Goal: Task Accomplishment & Management: Manage account settings

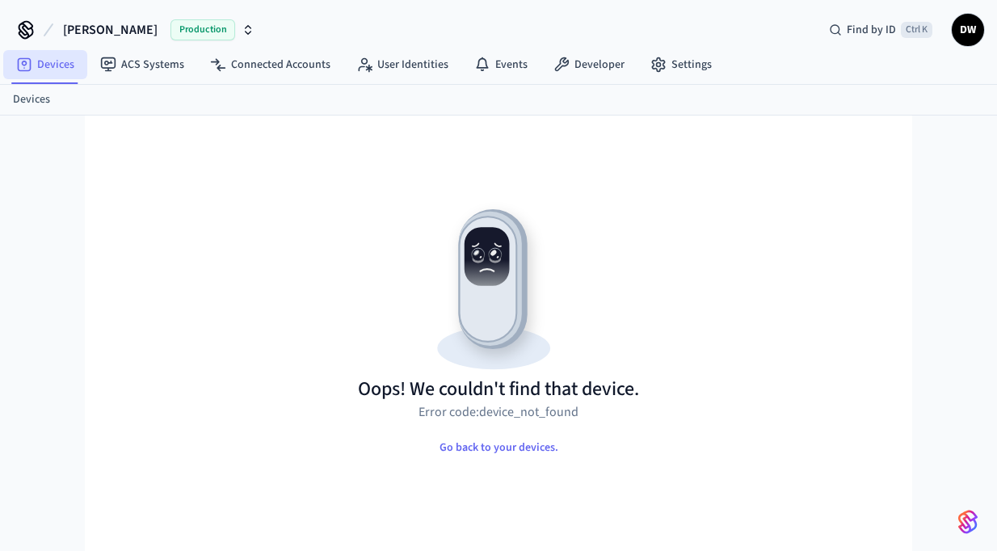
click at [61, 65] on link "Devices" at bounding box center [45, 64] width 84 height 29
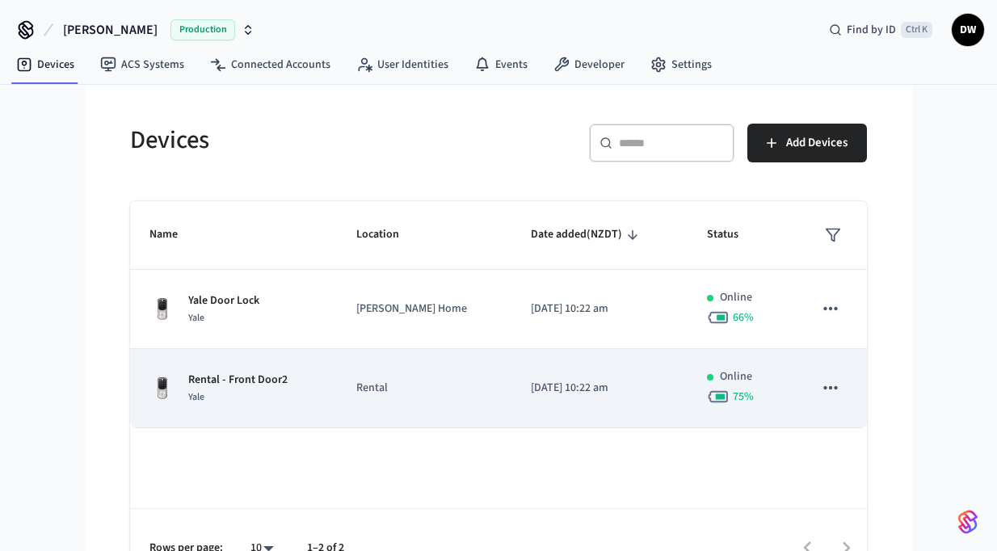
click at [377, 385] on p "Rental" at bounding box center [424, 388] width 136 height 17
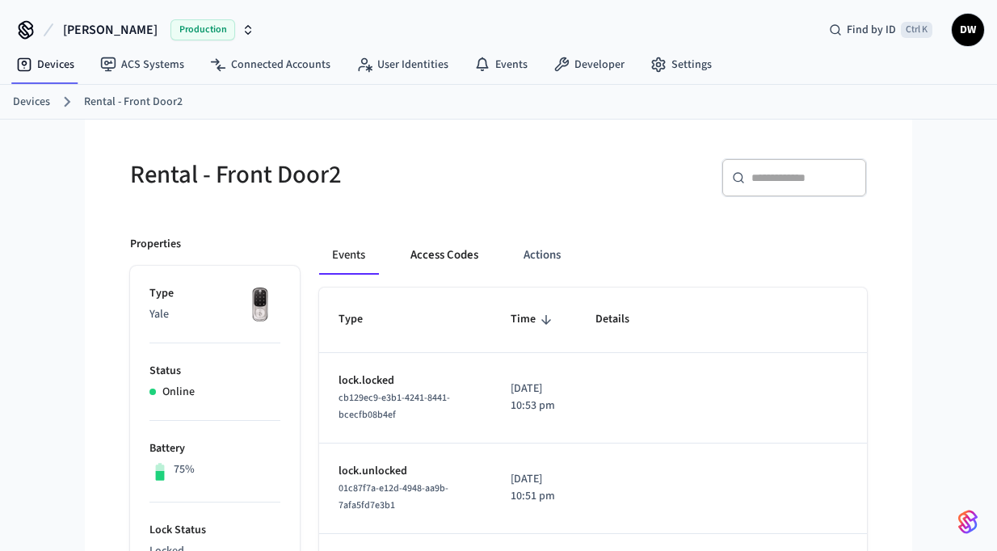
click at [457, 251] on button "Access Codes" at bounding box center [445, 255] width 94 height 39
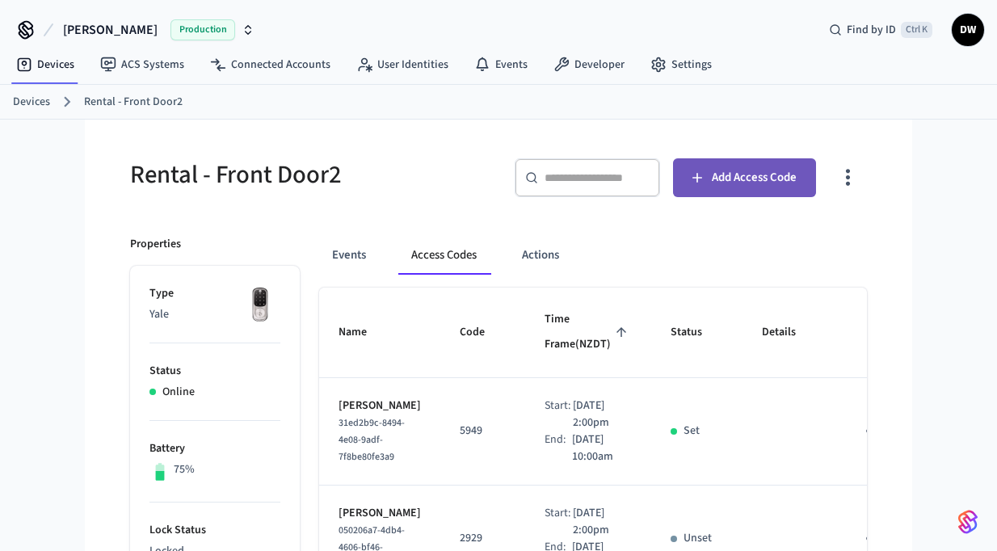
click at [735, 179] on span "Add Access Code" at bounding box center [754, 177] width 85 height 21
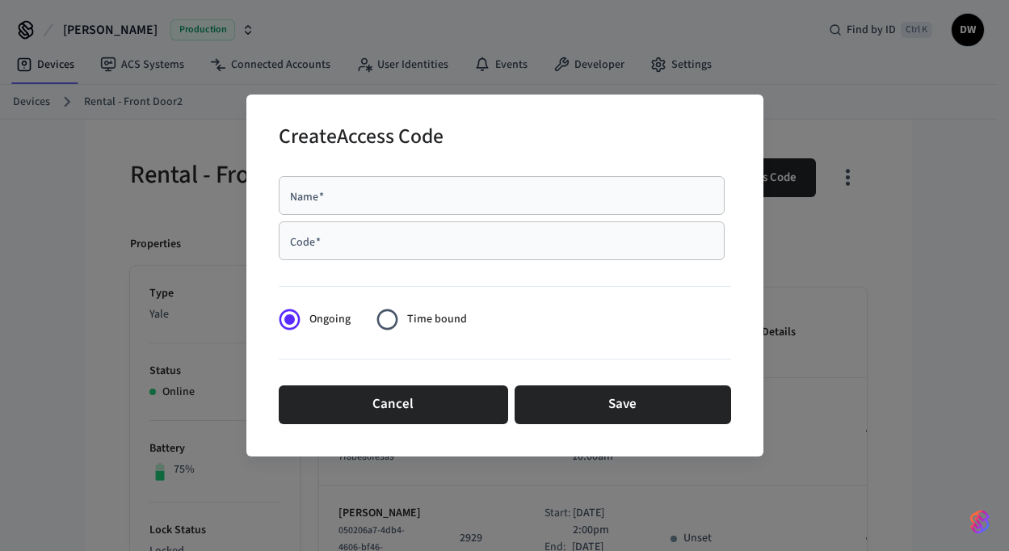
click at [458, 204] on div "Name   *" at bounding box center [502, 195] width 446 height 39
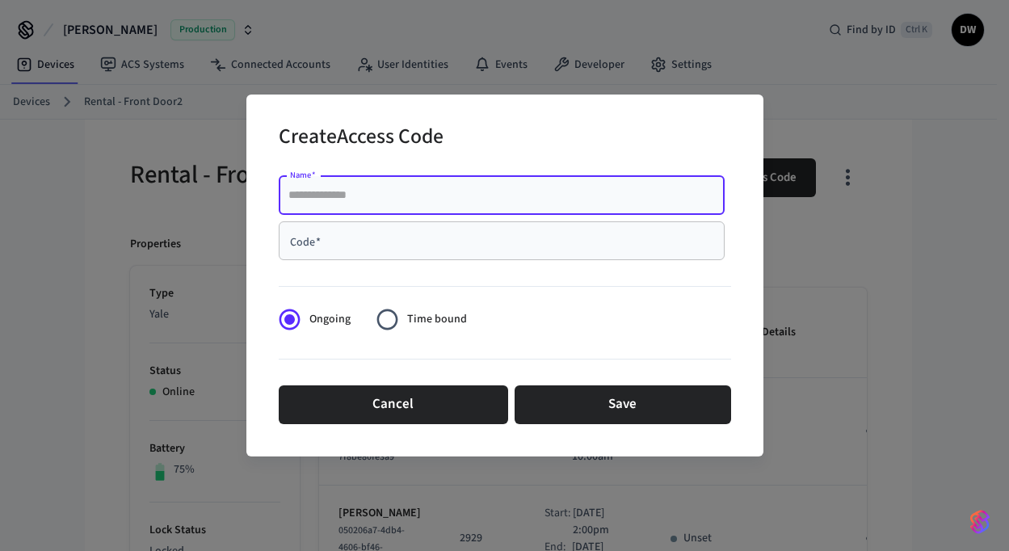
paste input "**********"
type input "**********"
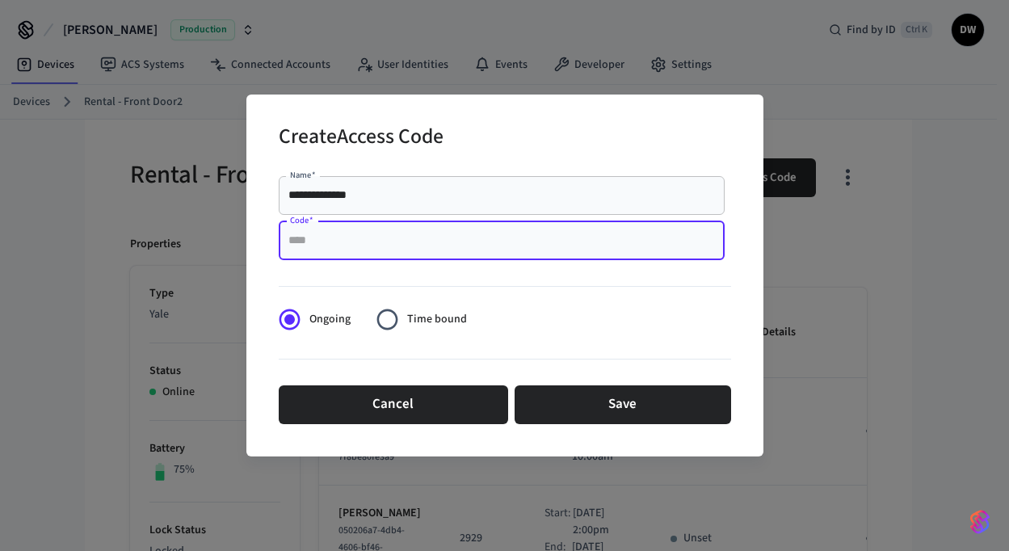
click at [431, 243] on input "Code   *" at bounding box center [501, 241] width 427 height 16
type input "****"
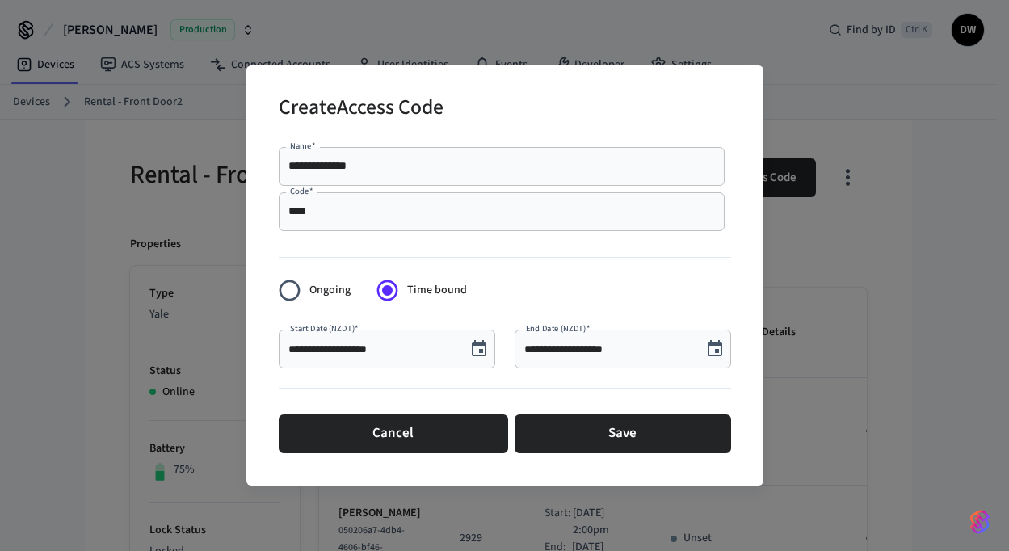
click at [477, 345] on icon "Choose date, selected date is Aug 22, 2025" at bounding box center [479, 348] width 15 height 16
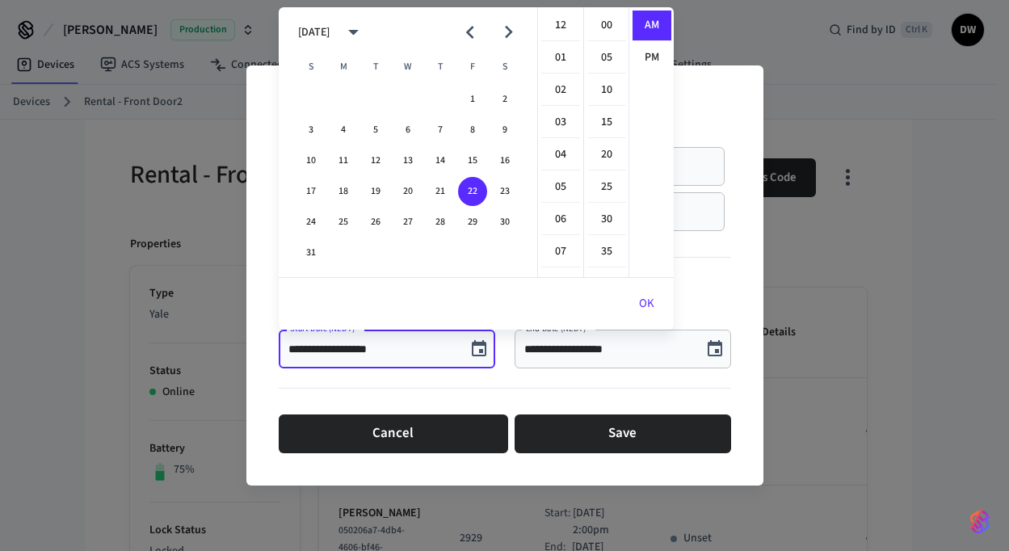
scroll to position [291, 0]
click at [510, 32] on icon "Next month" at bounding box center [509, 32] width 8 height 13
click at [515, 32] on icon "Next month" at bounding box center [508, 31] width 25 height 25
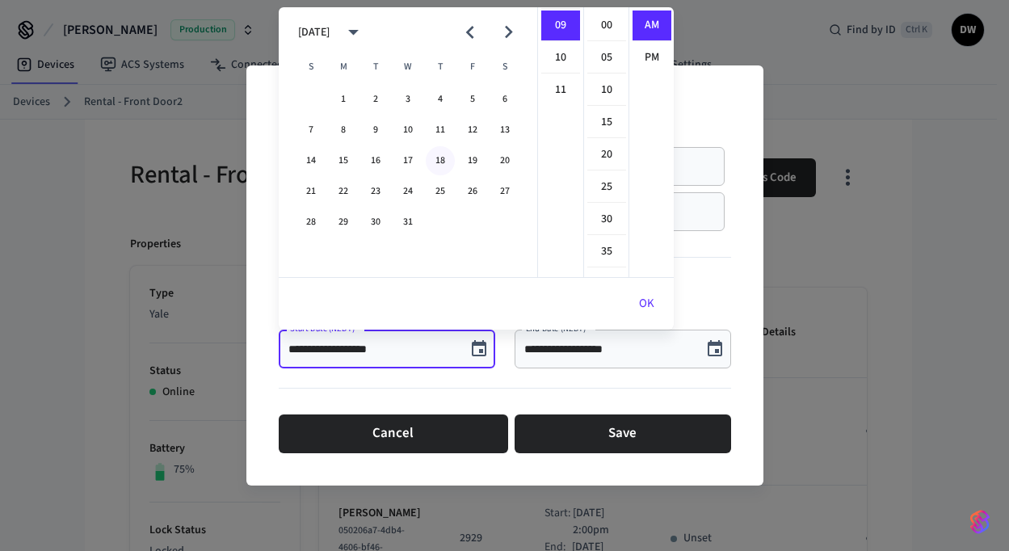
click at [440, 162] on button "18" at bounding box center [440, 160] width 29 height 29
click at [557, 45] on li "02" at bounding box center [560, 42] width 39 height 31
click at [604, 23] on li "00" at bounding box center [607, 26] width 39 height 31
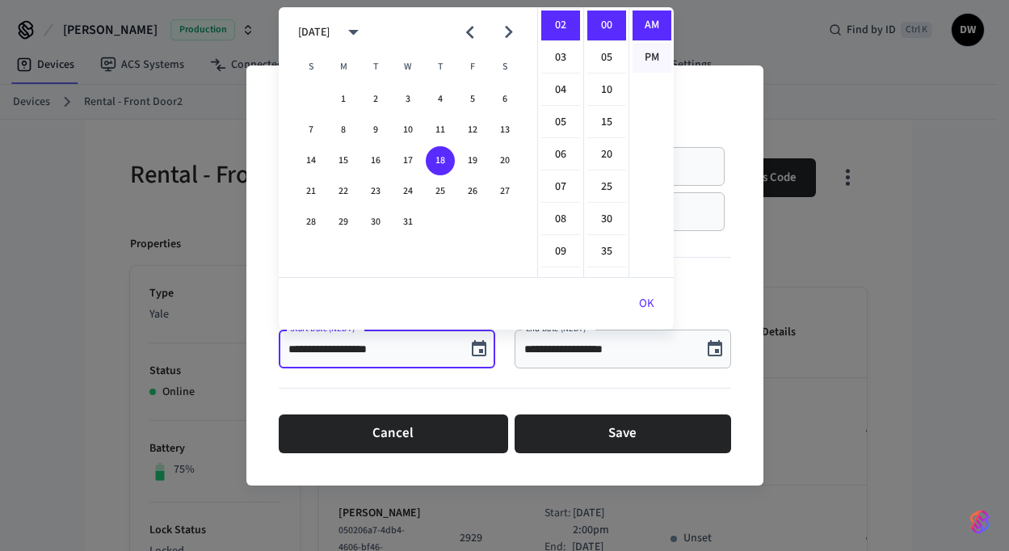
click at [656, 57] on li "PM" at bounding box center [652, 58] width 39 height 30
type input "**********"
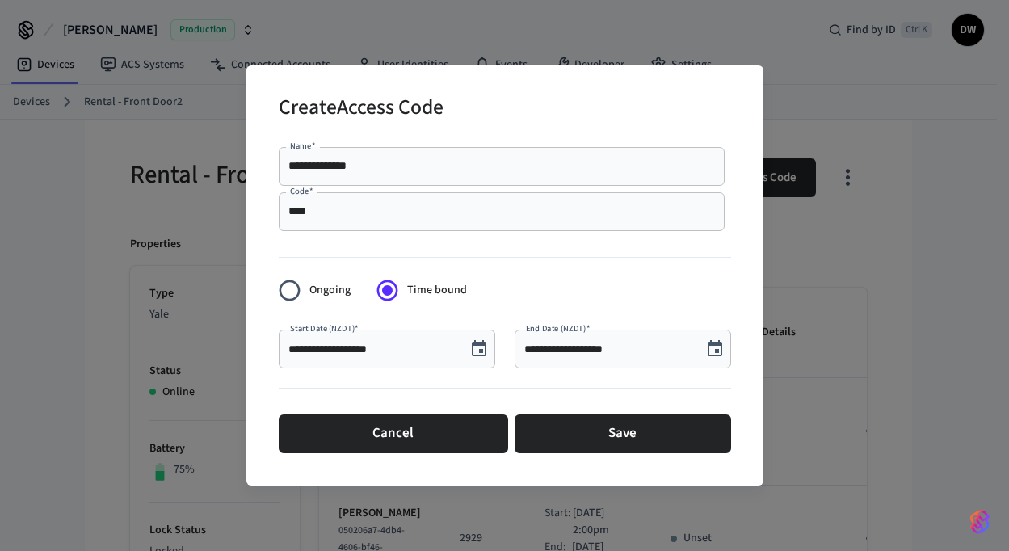
scroll to position [30, 0]
click at [719, 352] on icon "Choose date, selected date is Aug 22, 2025" at bounding box center [714, 348] width 19 height 19
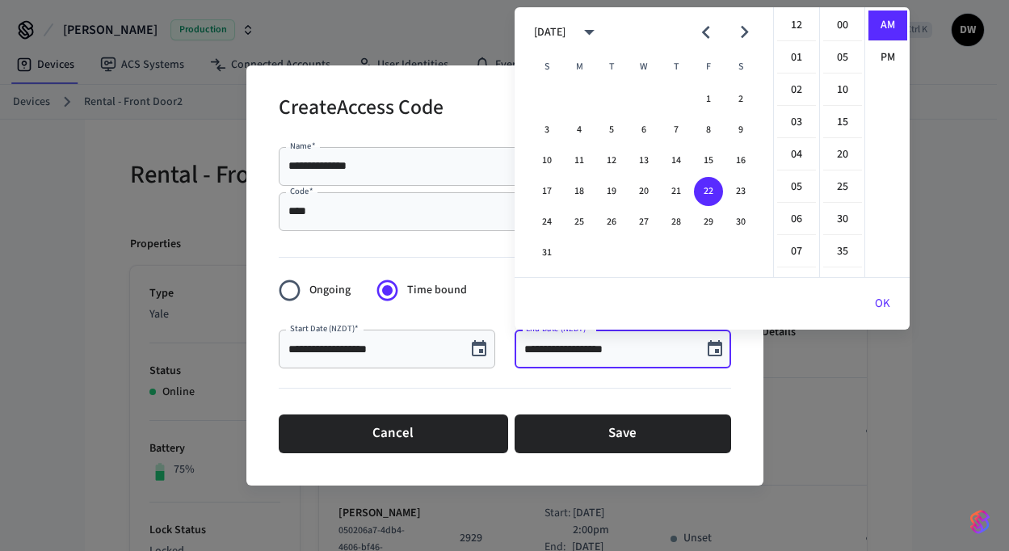
scroll to position [291, 0]
click at [749, 30] on icon "Next month" at bounding box center [744, 31] width 25 height 25
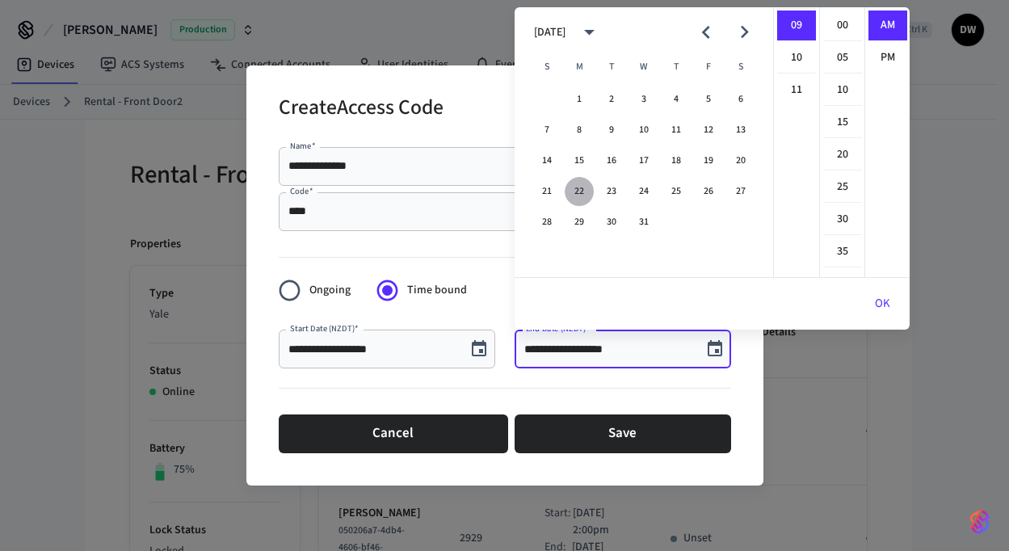
click at [577, 193] on button "22" at bounding box center [579, 191] width 29 height 29
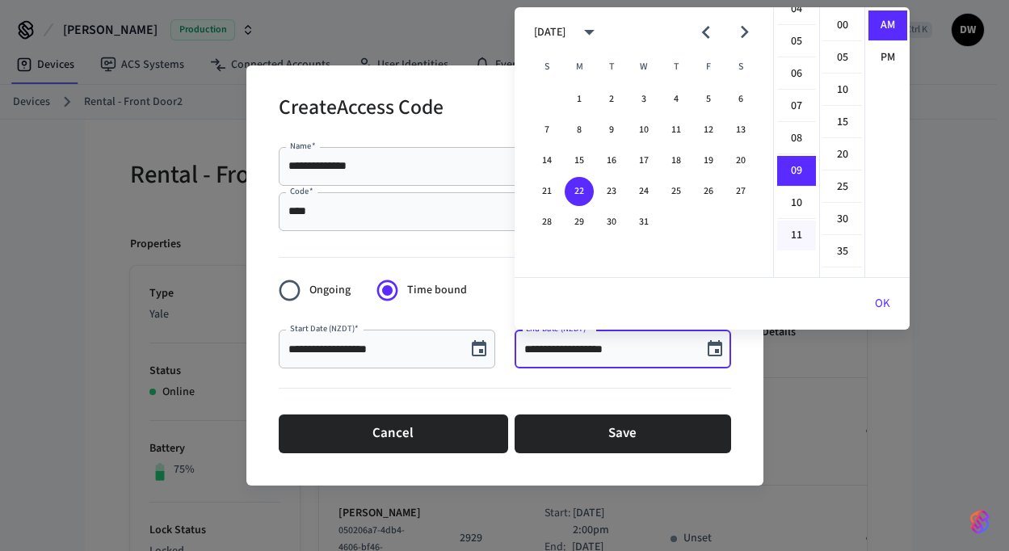
scroll to position [129, 0]
click at [790, 219] on li "10" at bounding box center [796, 219] width 39 height 31
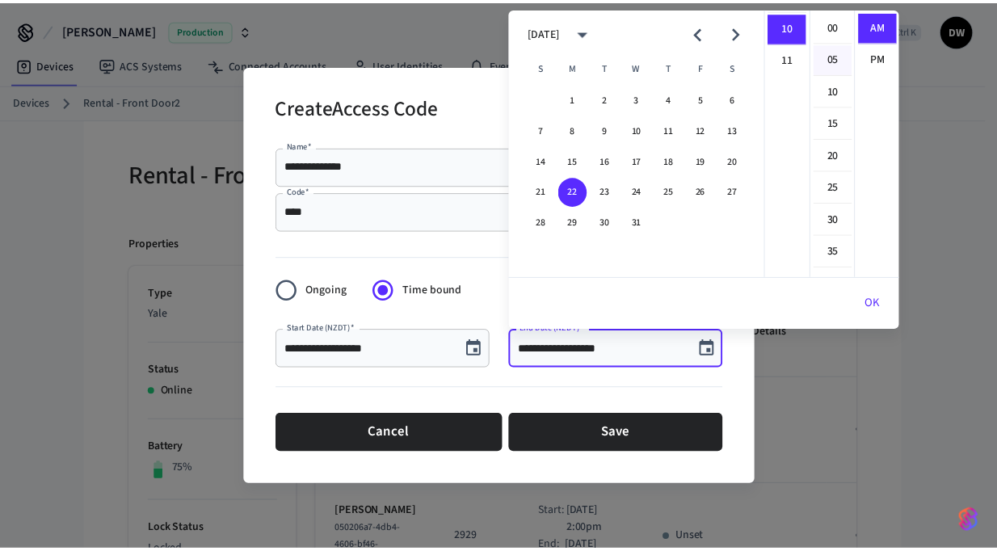
scroll to position [323, 0]
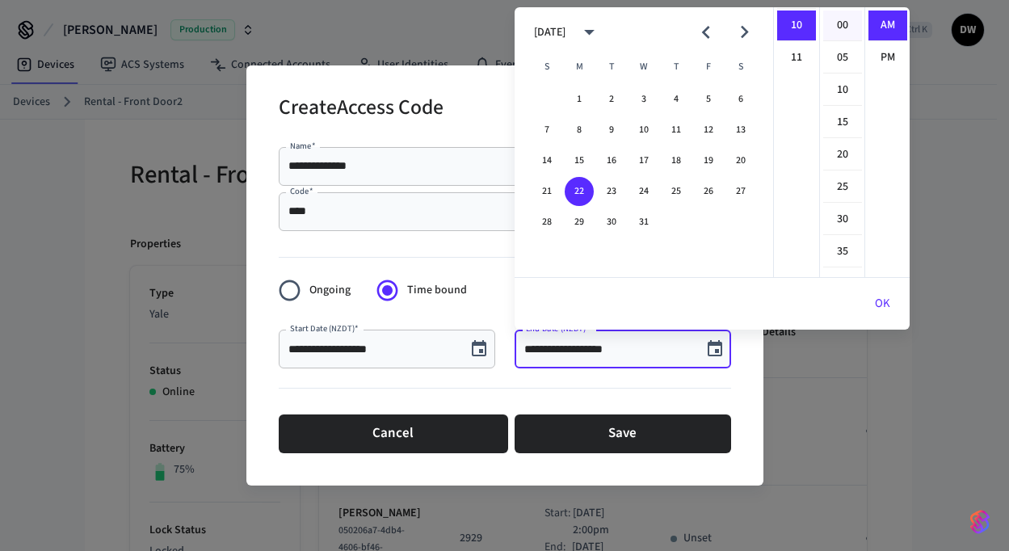
click at [841, 26] on li "00" at bounding box center [842, 26] width 39 height 31
type input "**********"
click at [885, 20] on li "AM" at bounding box center [888, 26] width 39 height 31
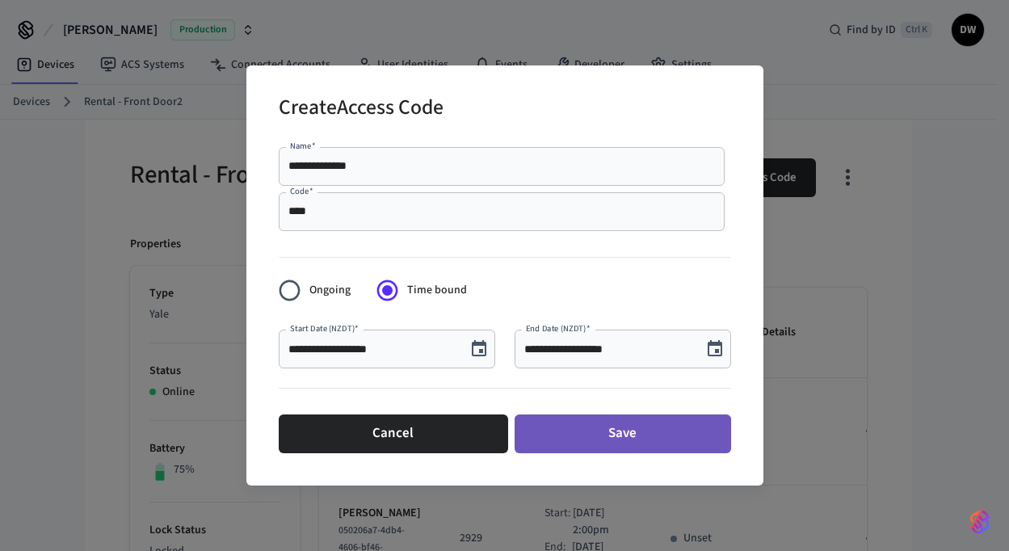
click at [635, 436] on button "Save" at bounding box center [623, 434] width 217 height 39
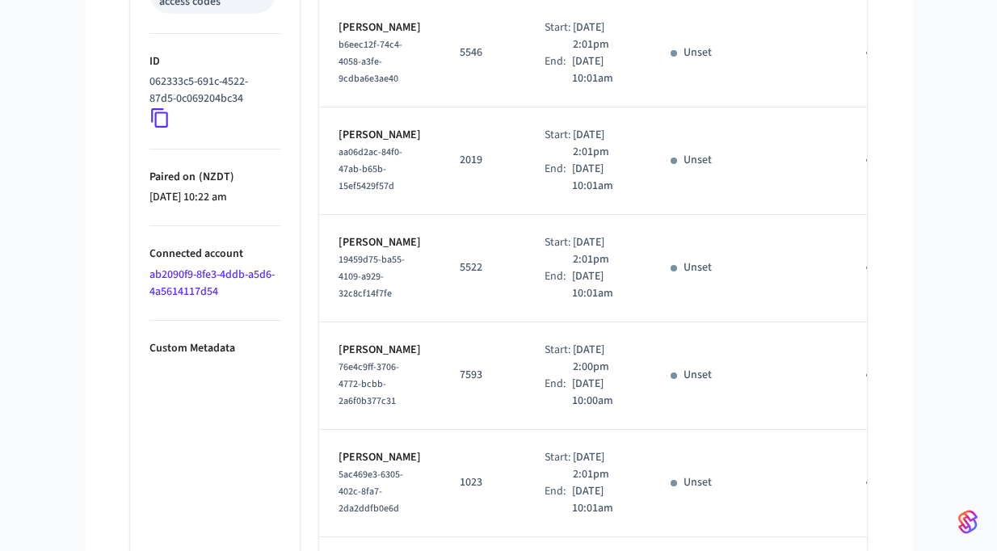
scroll to position [1051, 0]
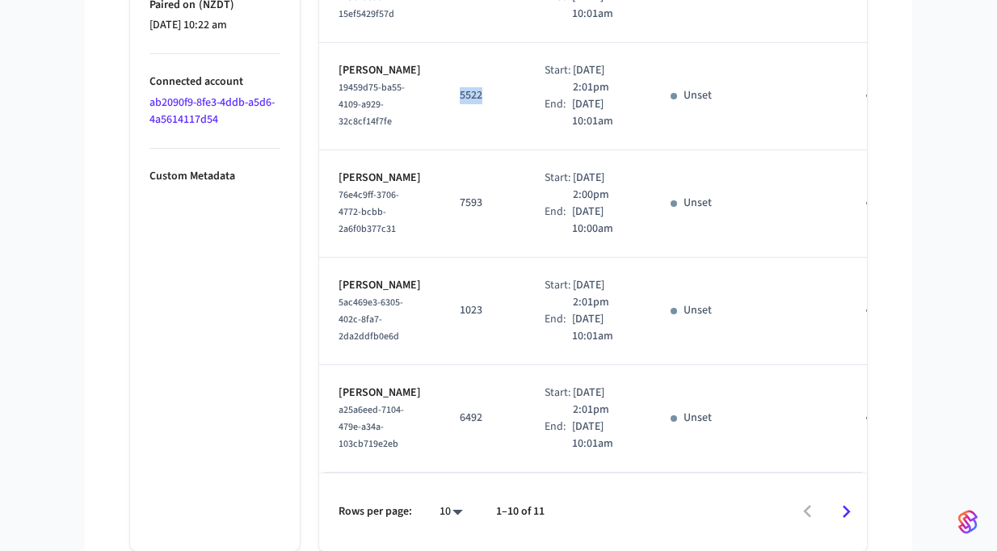
drag, startPoint x: 468, startPoint y: 272, endPoint x: 431, endPoint y: 268, distance: 37.3
click at [440, 150] on td "5522" at bounding box center [482, 96] width 85 height 107
copy p "5522"
